Goal: Task Accomplishment & Management: Use online tool/utility

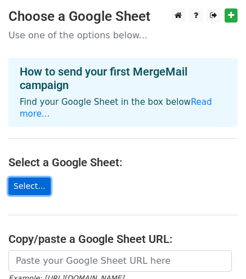
click at [27, 178] on link "Select..." at bounding box center [29, 186] width 42 height 17
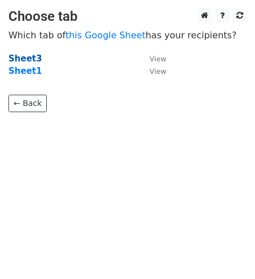
click at [22, 60] on strong "Sheet3" at bounding box center [24, 59] width 33 height 10
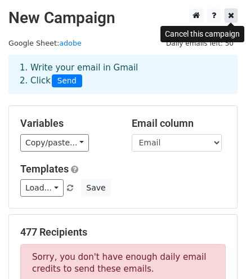
click at [232, 14] on icon at bounding box center [231, 15] width 6 height 8
